Goal: Task Accomplishment & Management: Manage account settings

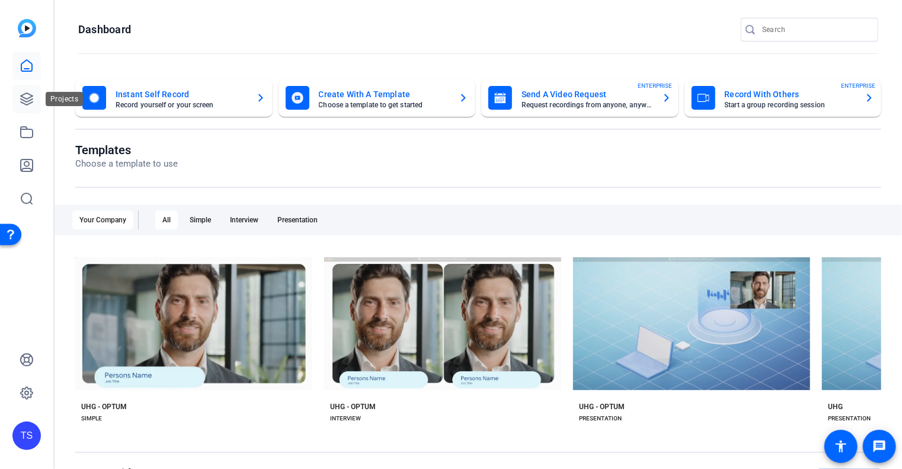
click at [31, 98] on icon at bounding box center [27, 99] width 14 height 14
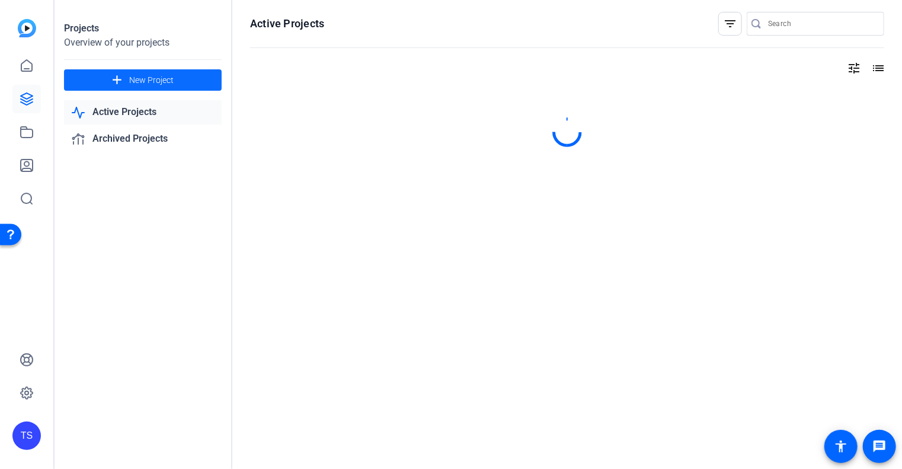
click at [114, 79] on mat-icon "add" at bounding box center [117, 80] width 15 height 15
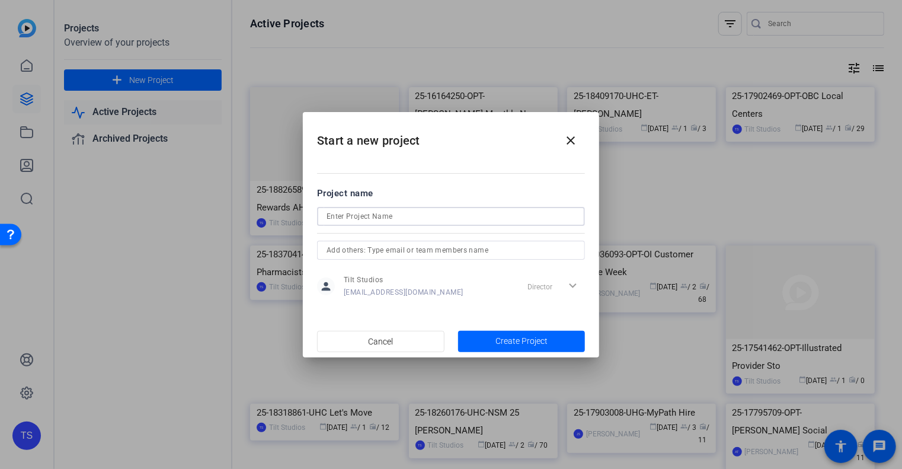
click at [347, 218] on input at bounding box center [451, 216] width 249 height 14
type input "25-18877895-OPT-September Hello Optum"
click at [489, 337] on span "button" at bounding box center [521, 341] width 127 height 28
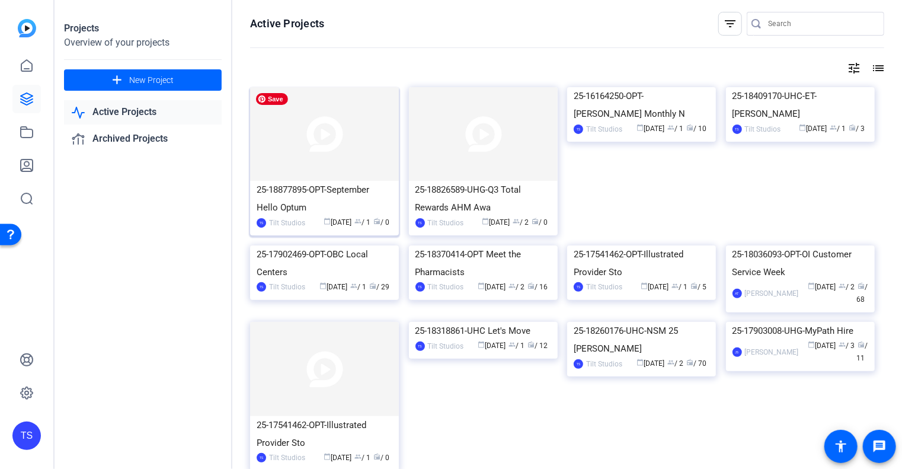
click at [366, 162] on img at bounding box center [324, 134] width 149 height 94
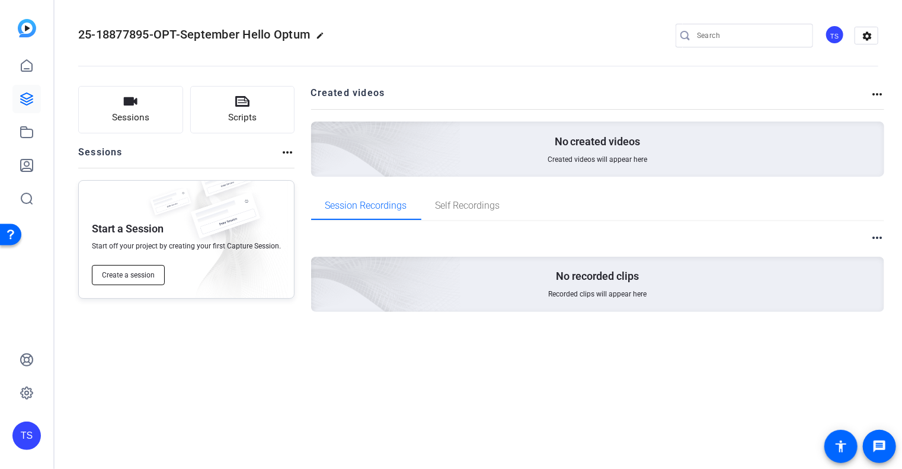
click at [142, 270] on span "Create a session" at bounding box center [128, 274] width 53 height 9
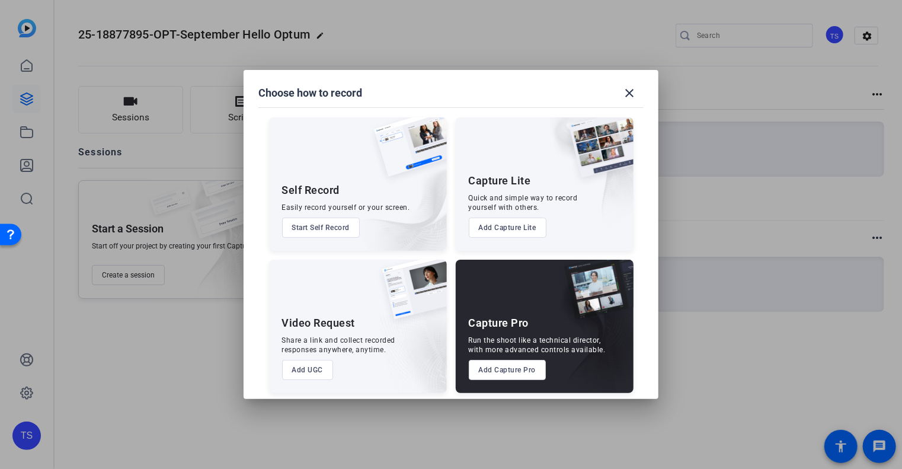
click at [502, 371] on button "Add Capture Pro" at bounding box center [508, 370] width 78 height 20
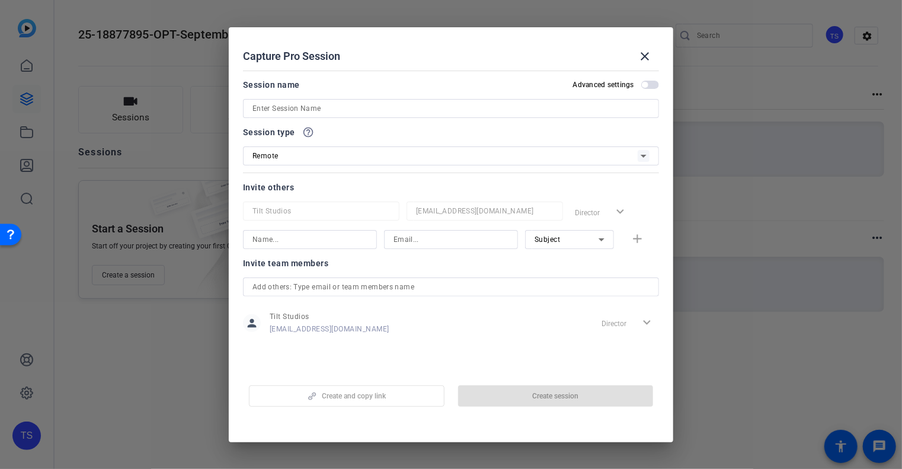
click at [429, 114] on input at bounding box center [451, 108] width 397 height 14
type input "4"
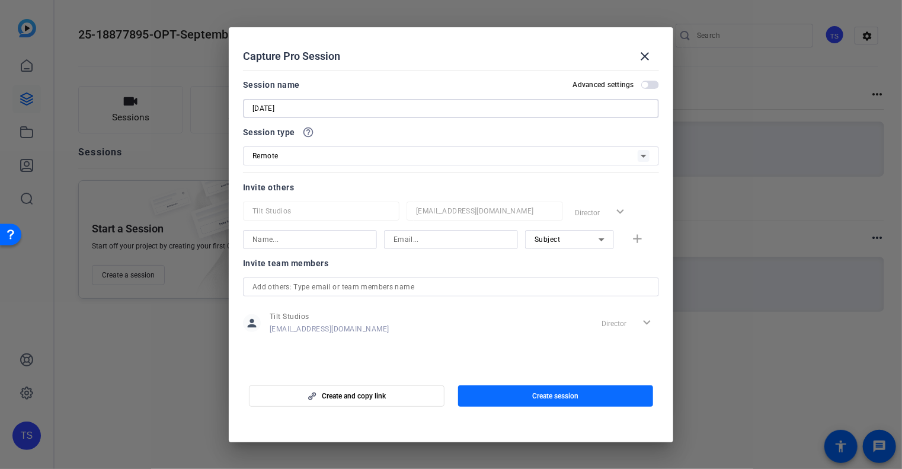
type input "[DATE]"
click at [509, 396] on span "button" at bounding box center [556, 396] width 196 height 28
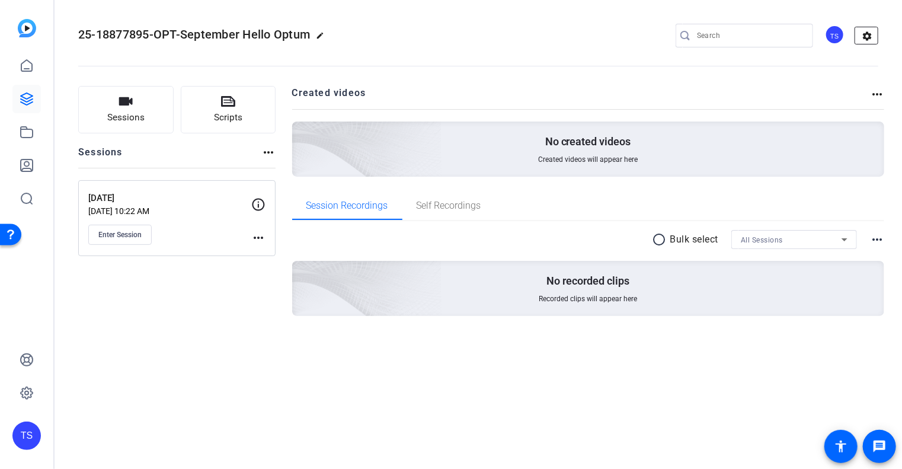
click at [865, 39] on mat-icon "settings" at bounding box center [868, 36] width 24 height 18
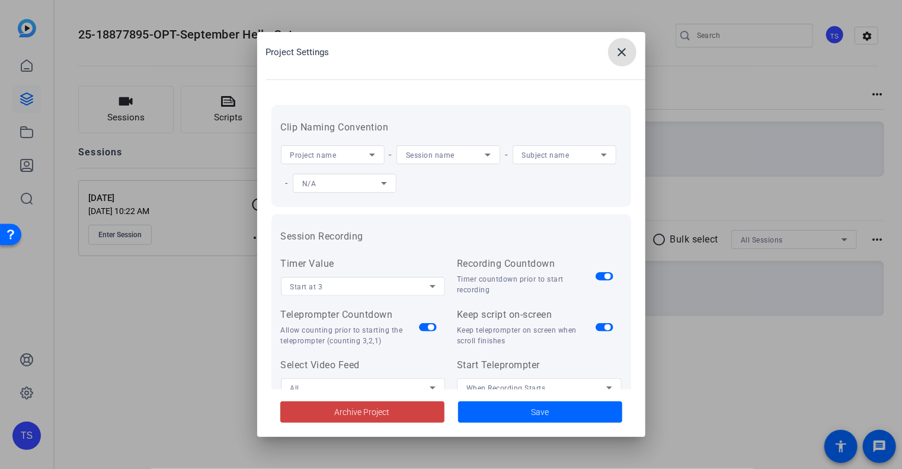
click at [613, 49] on span at bounding box center [622, 52] width 28 height 28
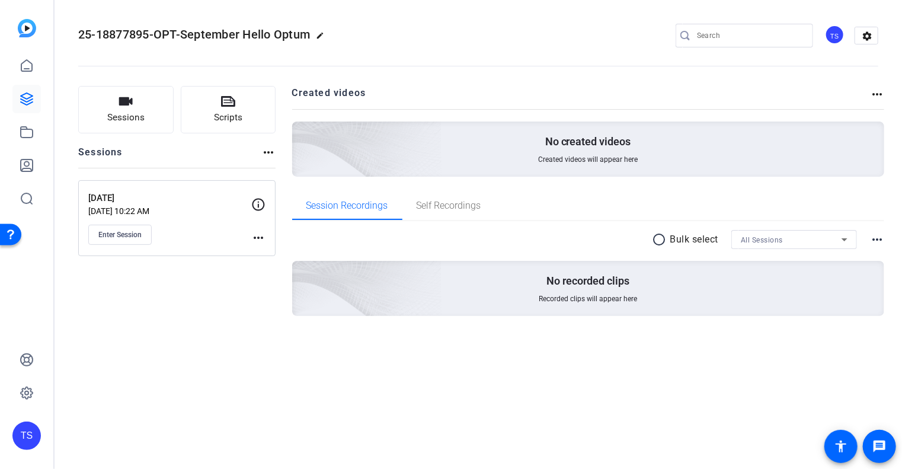
click at [835, 33] on div "TS" at bounding box center [835, 35] width 20 height 20
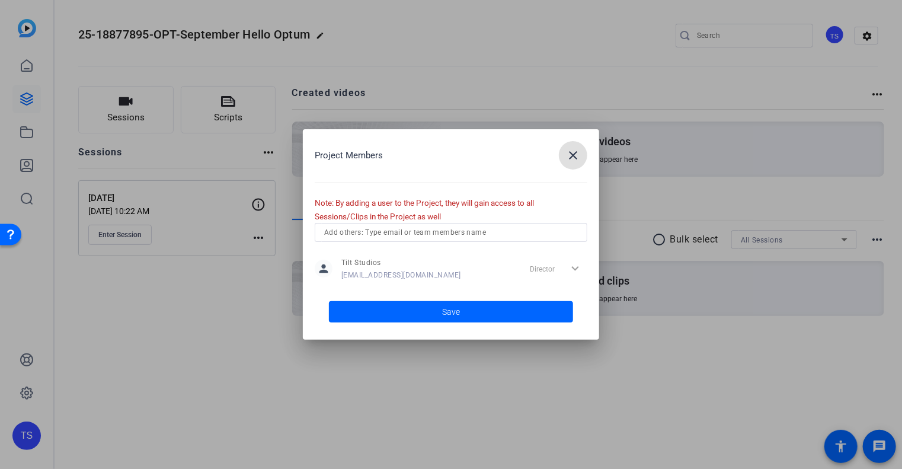
click at [455, 232] on input "text" at bounding box center [451, 232] width 254 height 14
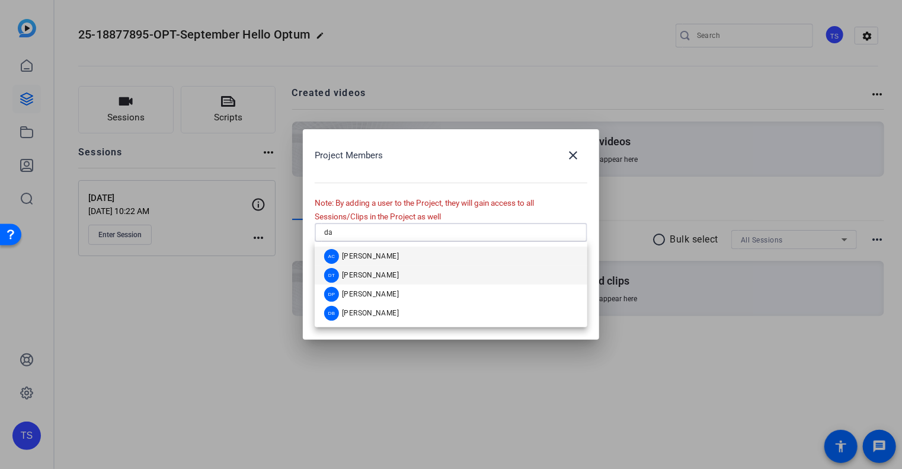
type input "da"
click at [376, 282] on div "DT [PERSON_NAME]" at bounding box center [361, 275] width 75 height 15
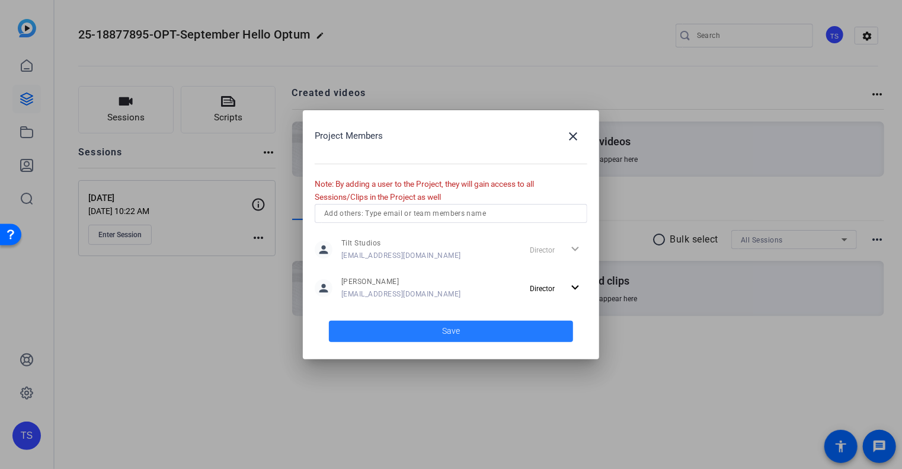
click at [467, 334] on span at bounding box center [451, 331] width 244 height 28
